Goal: Find contact information: Find contact information

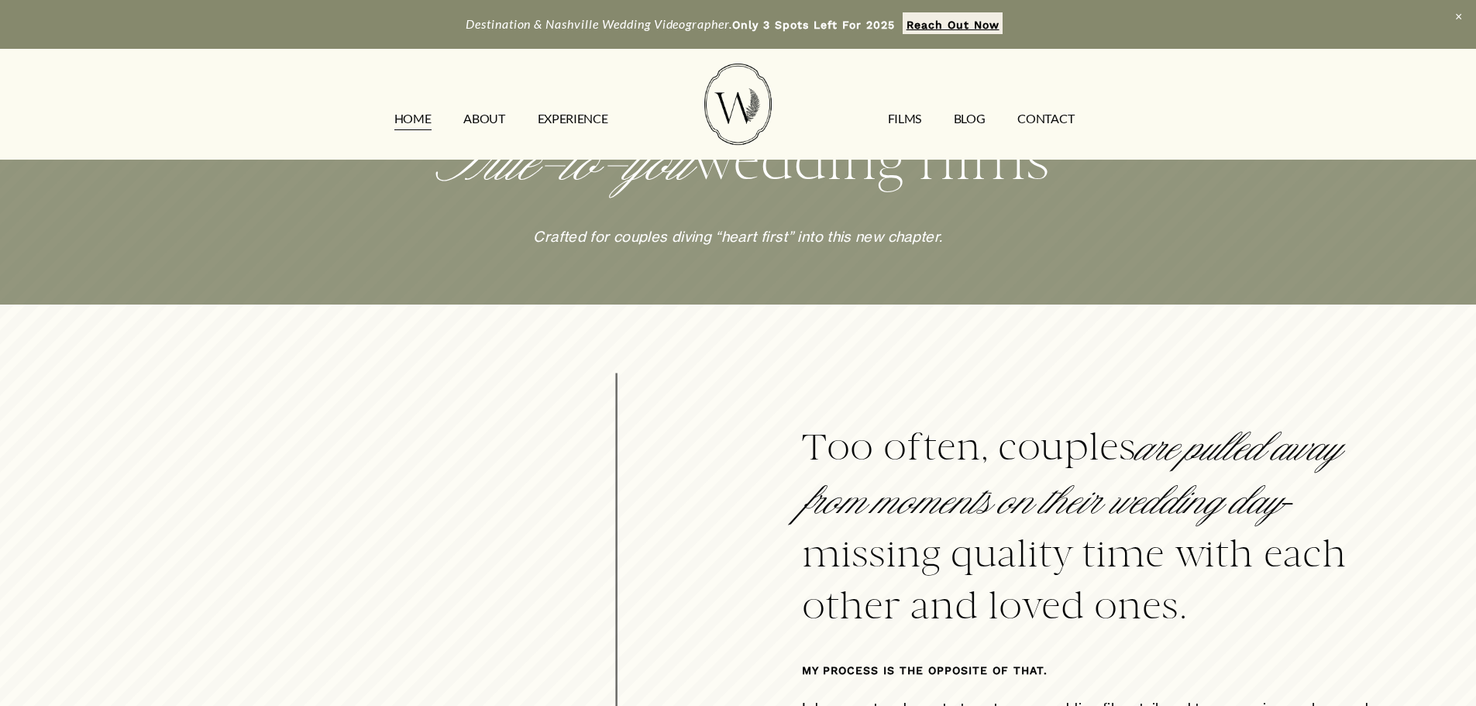
scroll to position [930, 0]
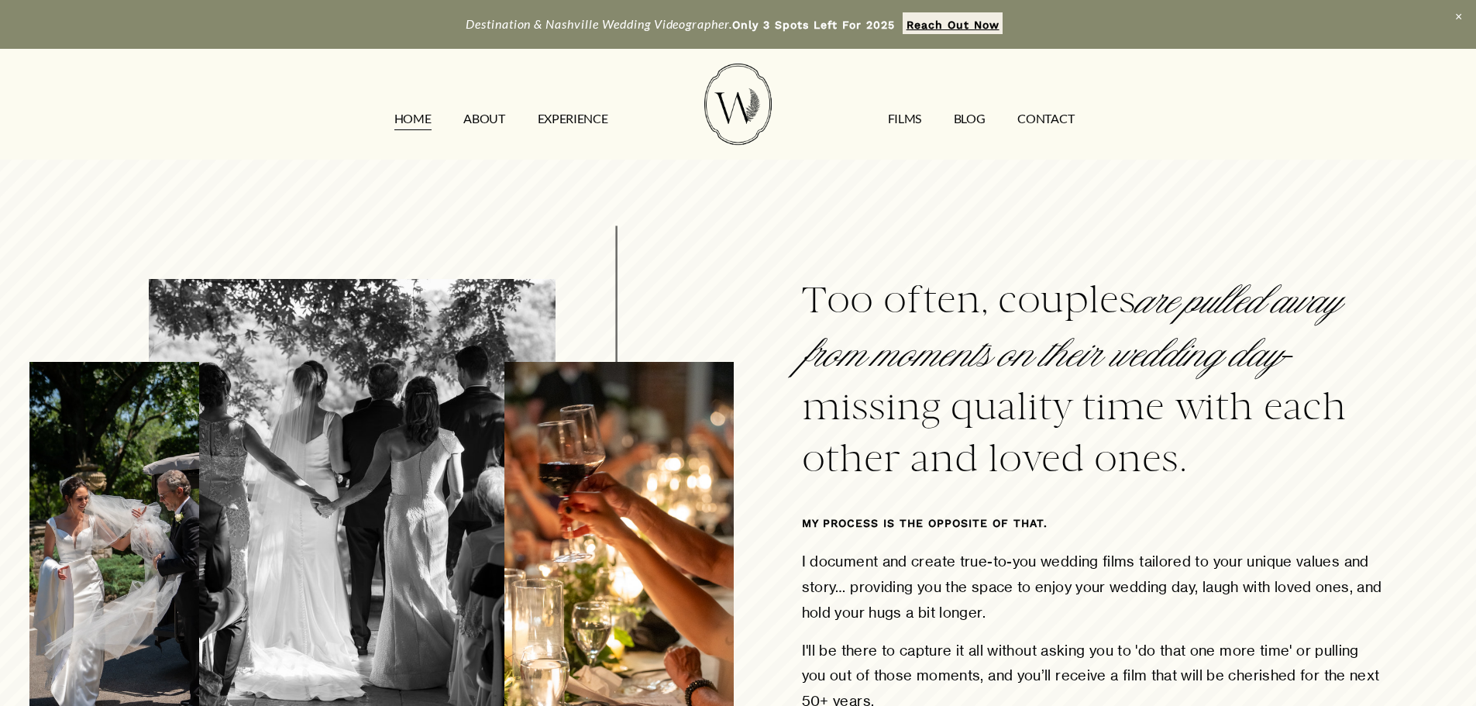
click at [906, 122] on link "FILMS" at bounding box center [904, 118] width 33 height 25
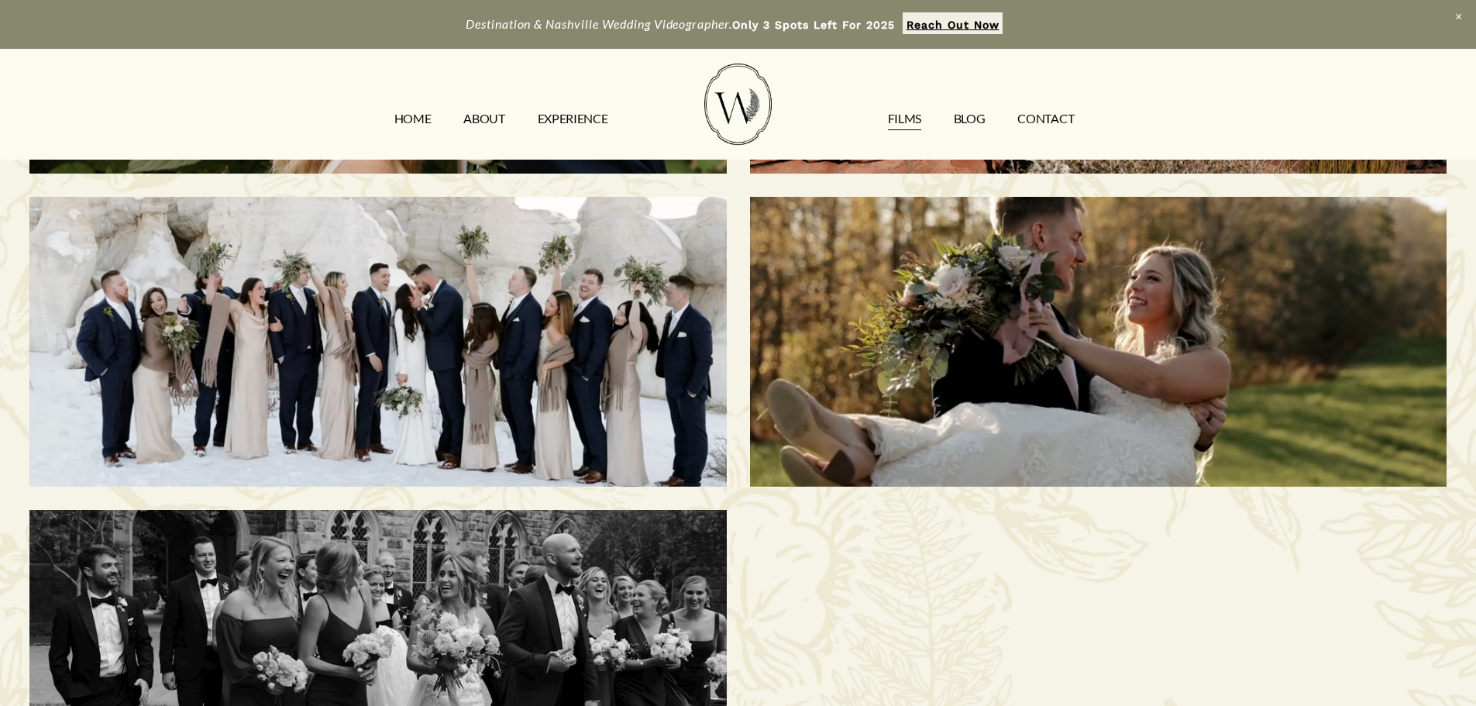
scroll to position [1007, 0]
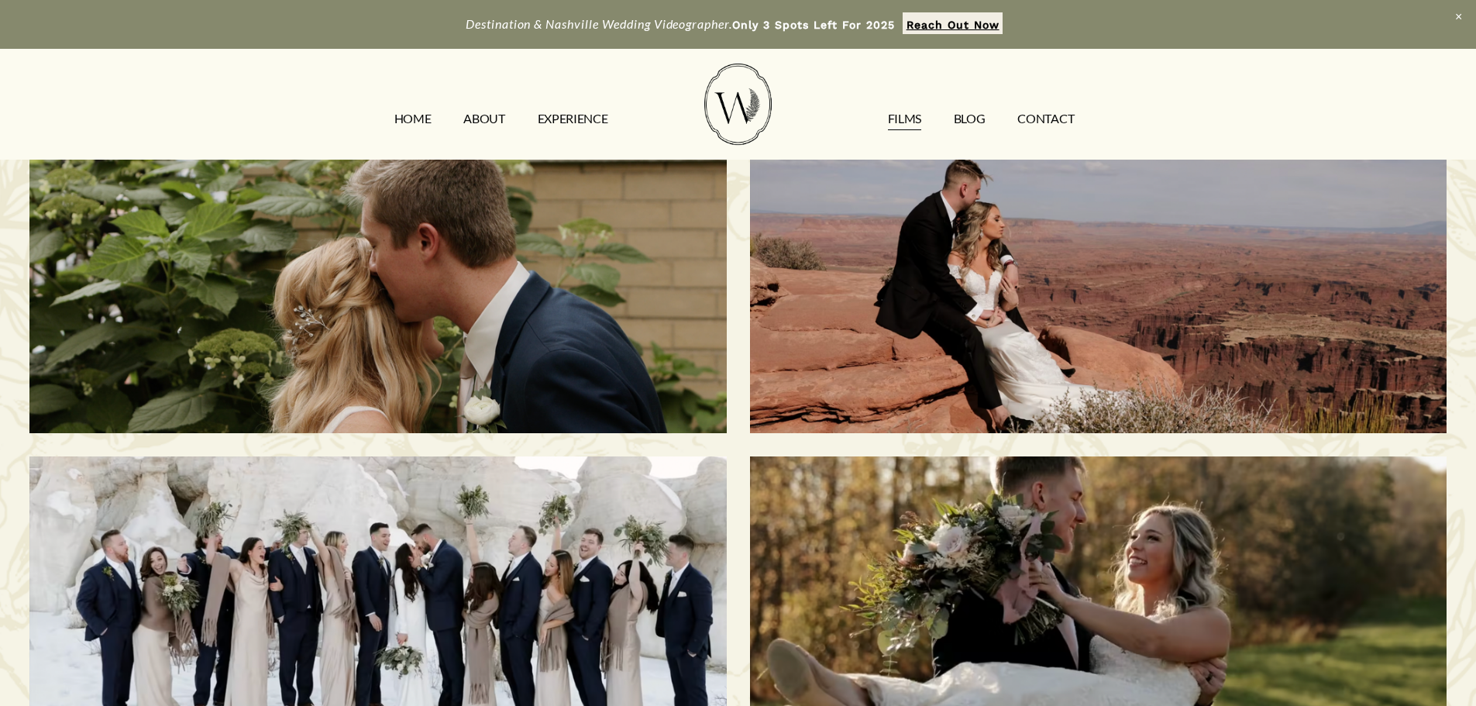
click at [1056, 116] on link "CONTACT" at bounding box center [1046, 118] width 57 height 25
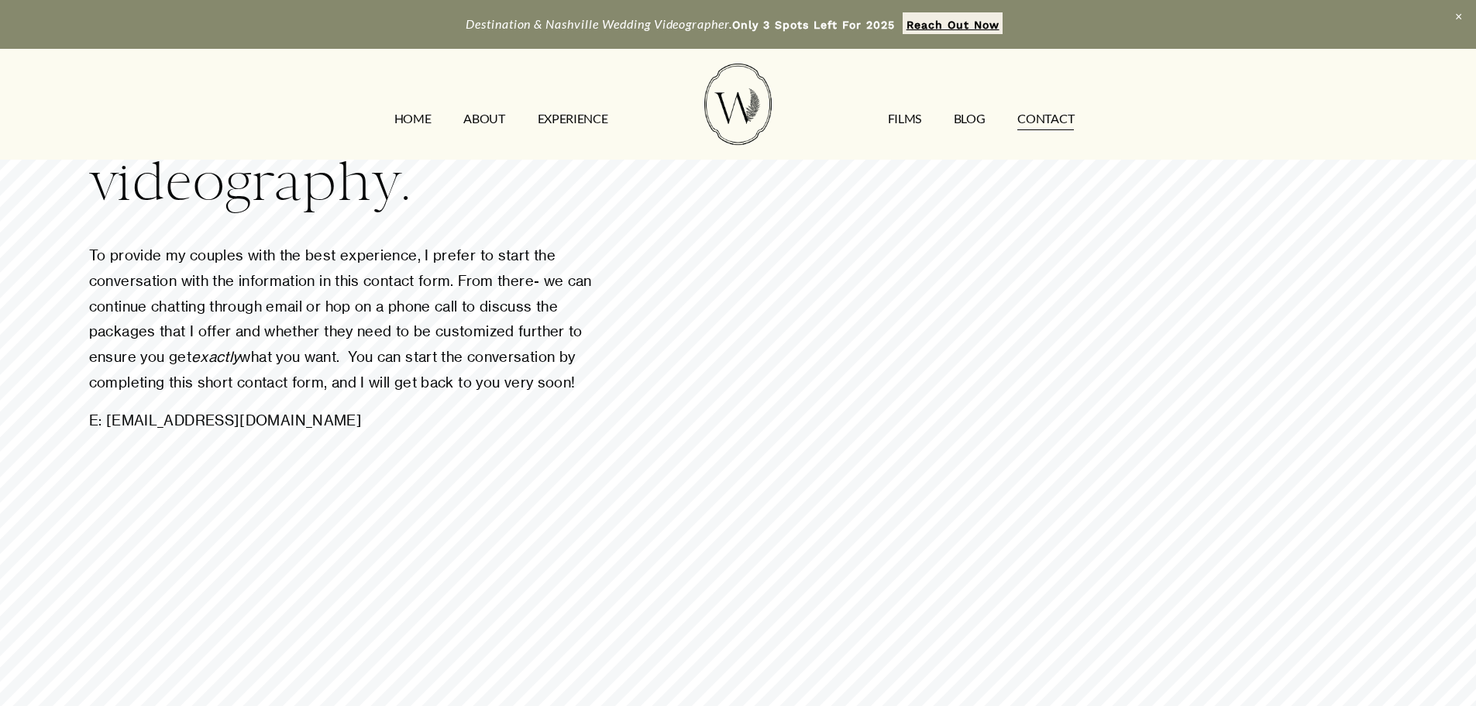
scroll to position [232, 0]
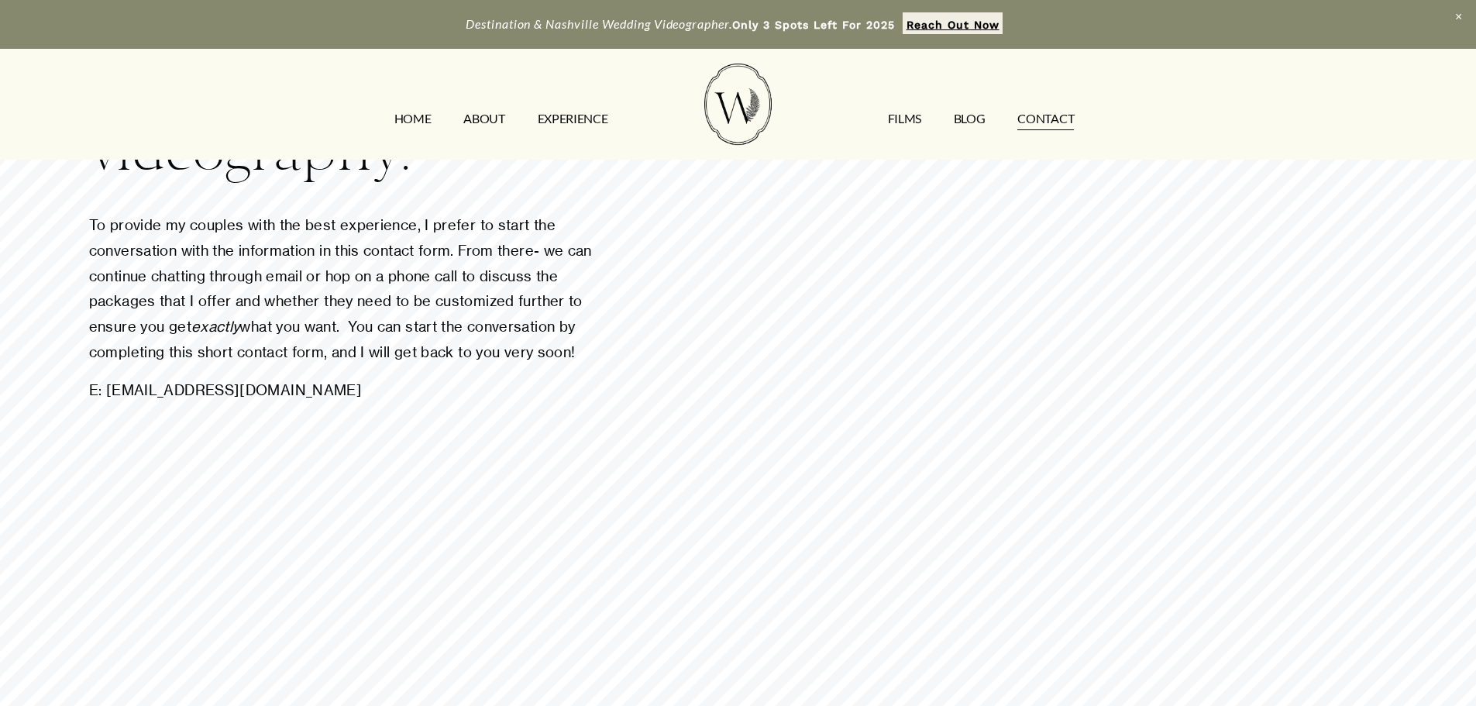
click at [861, 19] on link at bounding box center [738, 24] width 1476 height 49
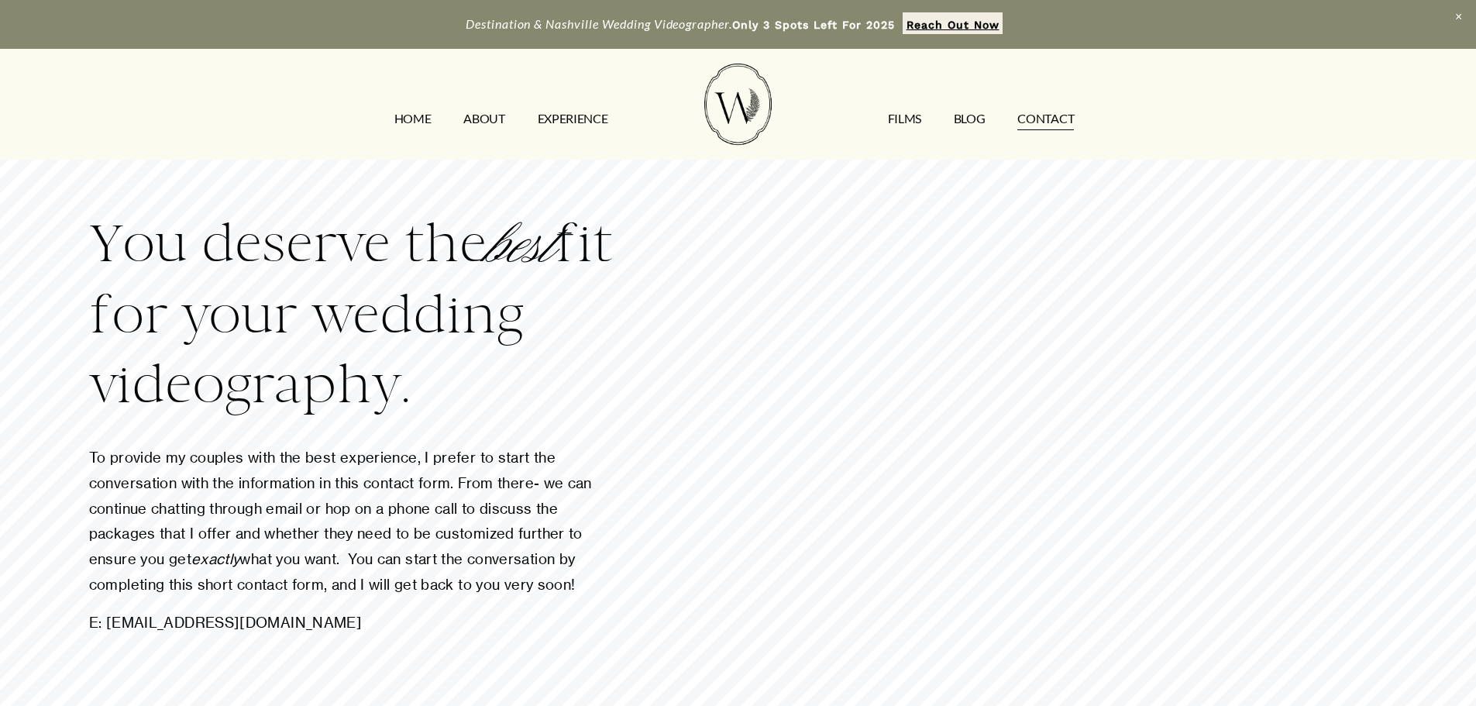
click at [476, 115] on link "ABOUT" at bounding box center [483, 118] width 41 height 25
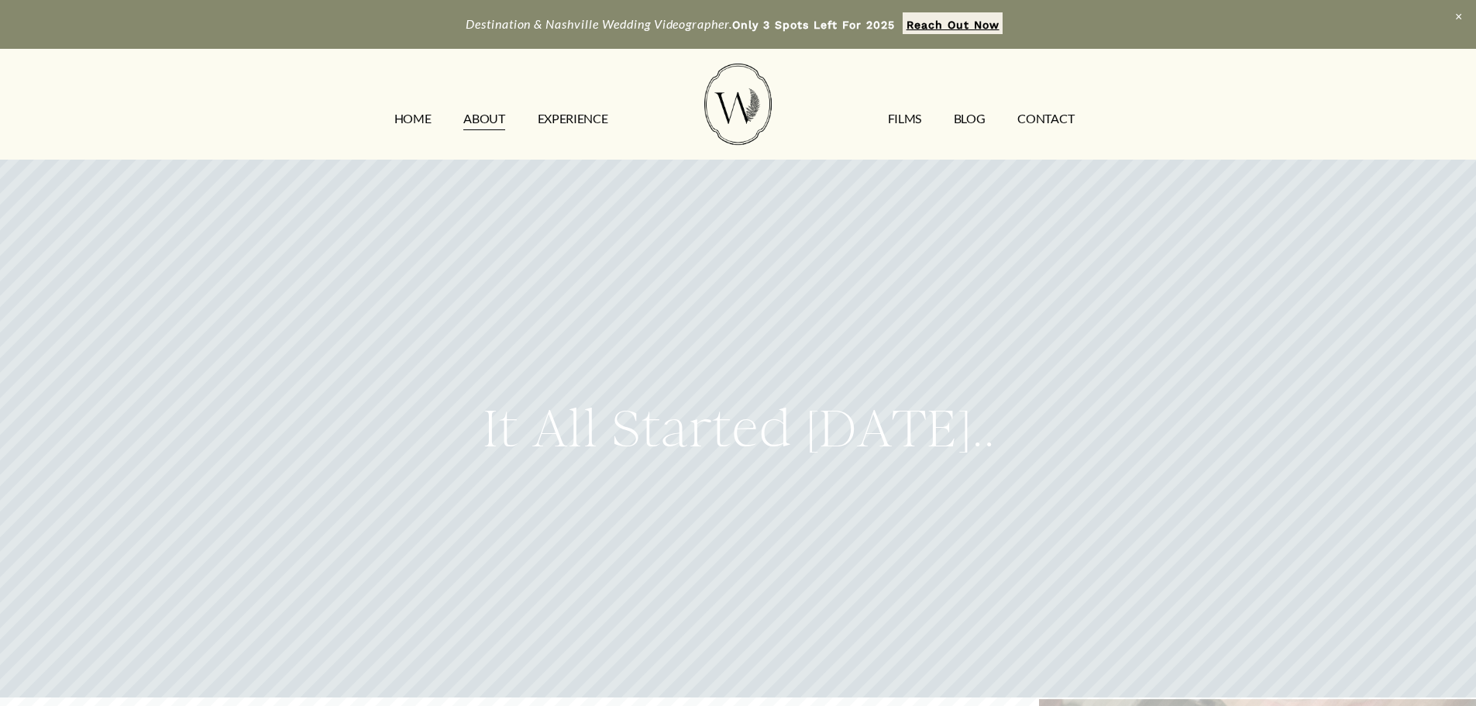
click at [941, 17] on link "Reach Out Now" at bounding box center [953, 23] width 100 height 22
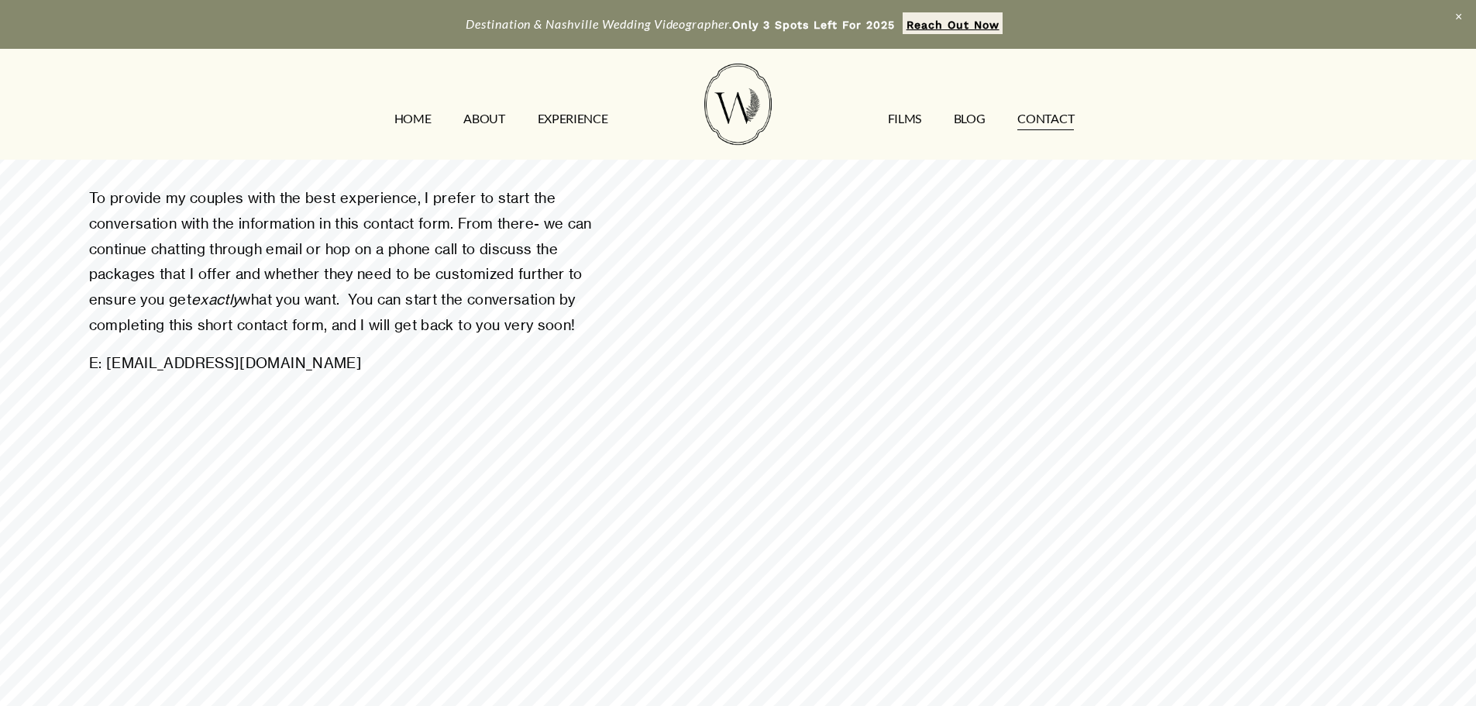
scroll to position [232, 0]
